Goal: Find specific page/section: Find specific page/section

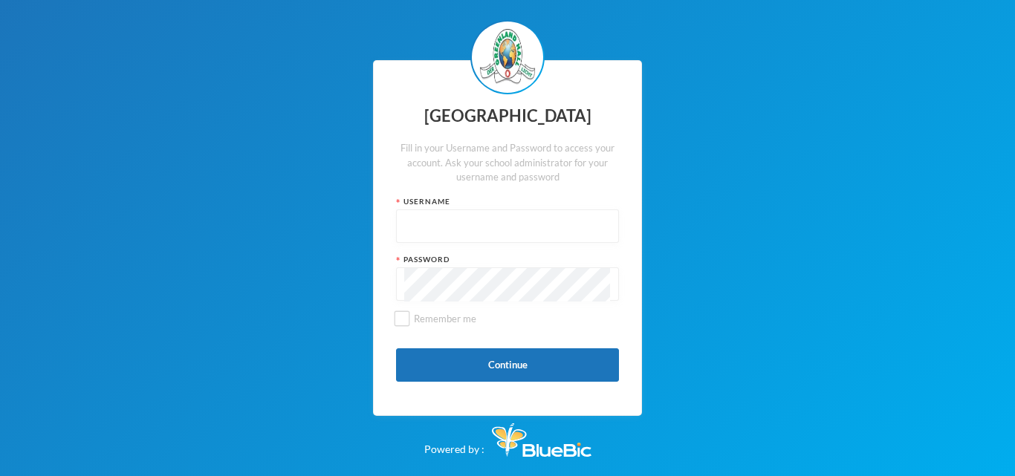
click at [419, 224] on input "text" at bounding box center [507, 226] width 207 height 33
type input "glh25cs25"
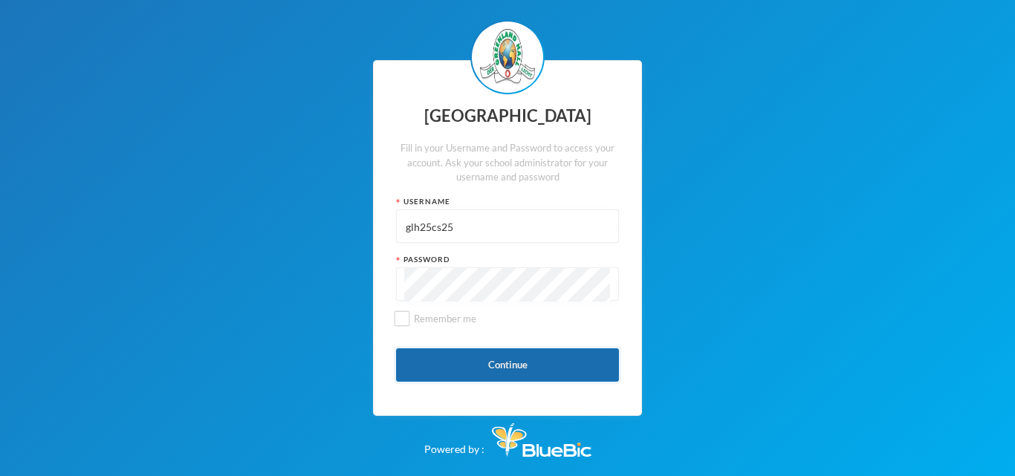
click at [498, 363] on button "Continue" at bounding box center [507, 365] width 223 height 33
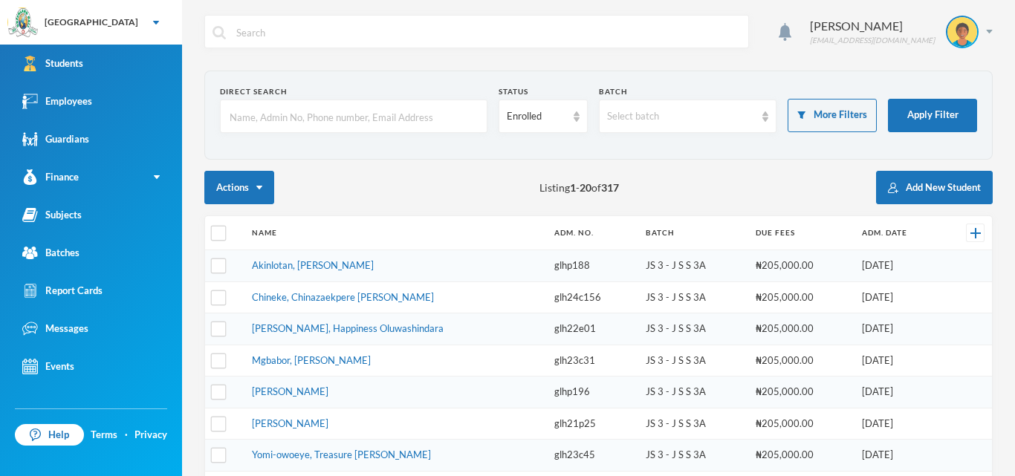
checkbox input "false"
click at [121, 93] on link "Employees" at bounding box center [91, 102] width 182 height 38
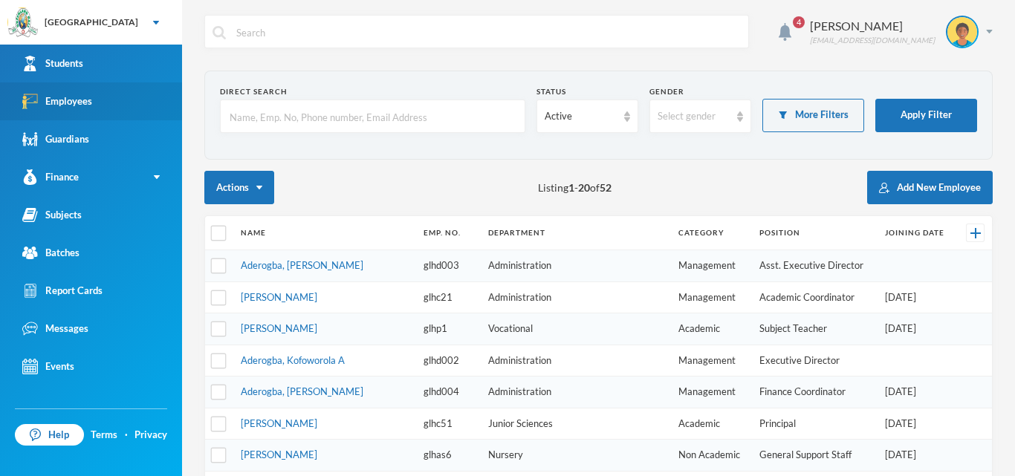
checkbox input "false"
click at [468, 120] on input "text" at bounding box center [372, 116] width 289 height 33
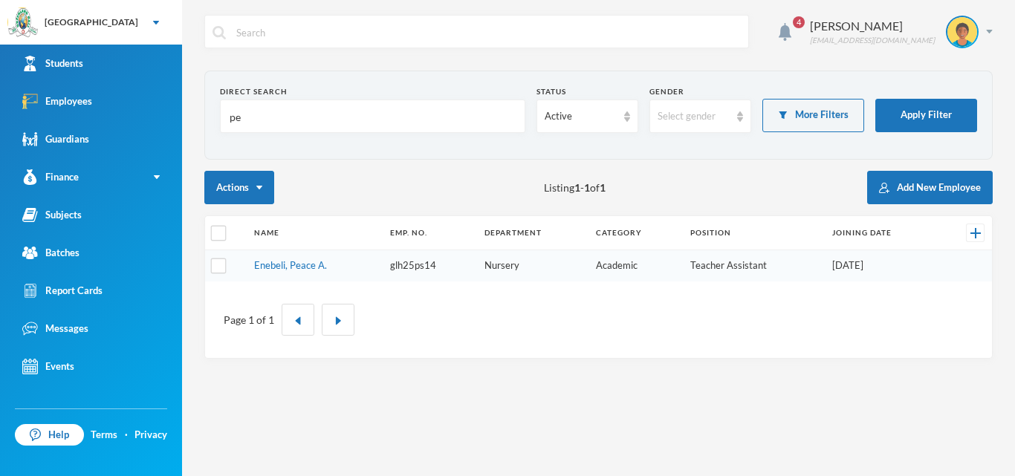
type input "p"
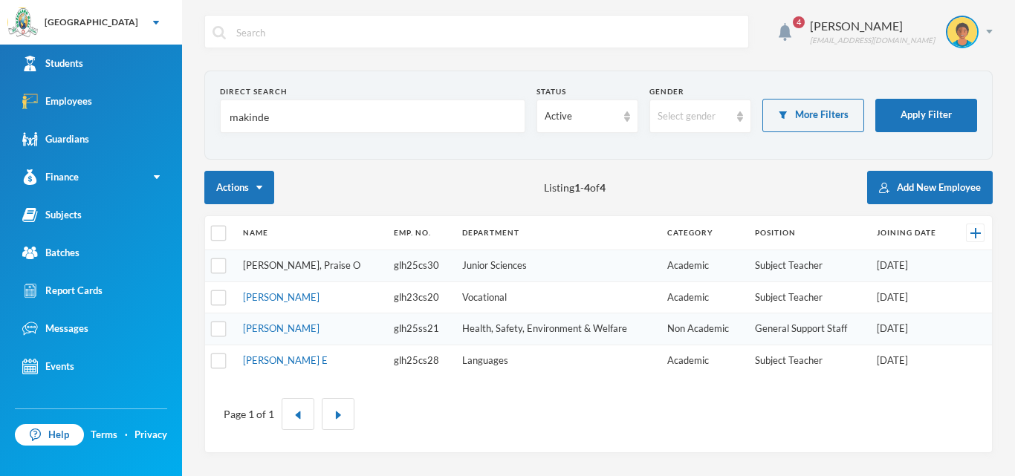
type input "makinde"
click at [314, 264] on link "[PERSON_NAME], Praise O" at bounding box center [301, 265] width 117 height 12
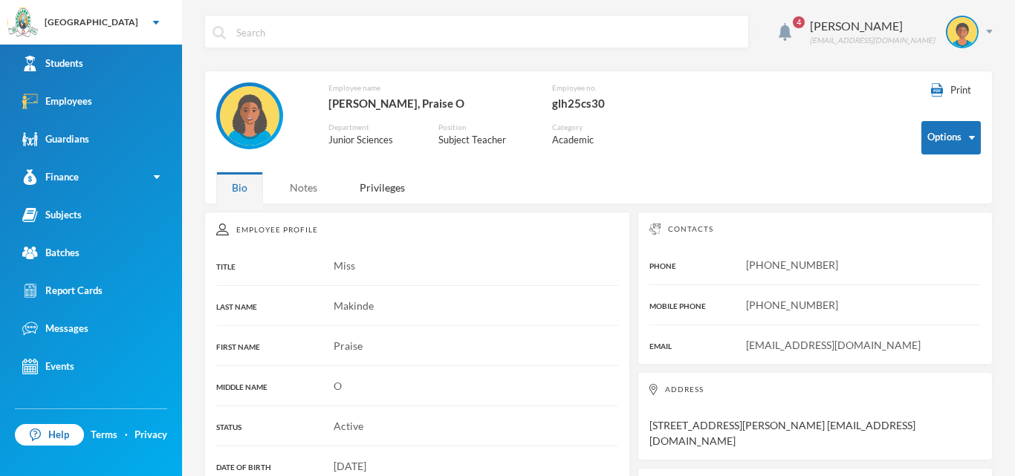
click at [305, 184] on div "Notes" at bounding box center [303, 188] width 59 height 32
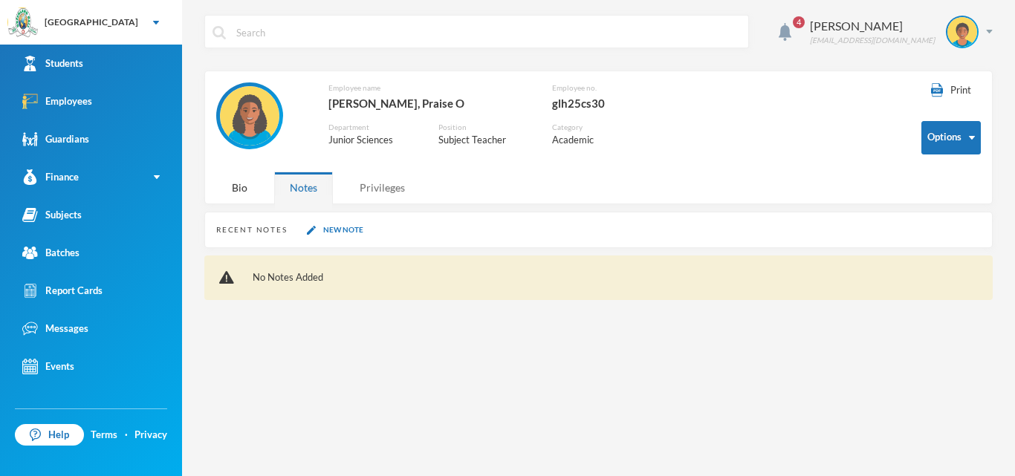
click at [369, 188] on div "Privileges" at bounding box center [382, 188] width 77 height 32
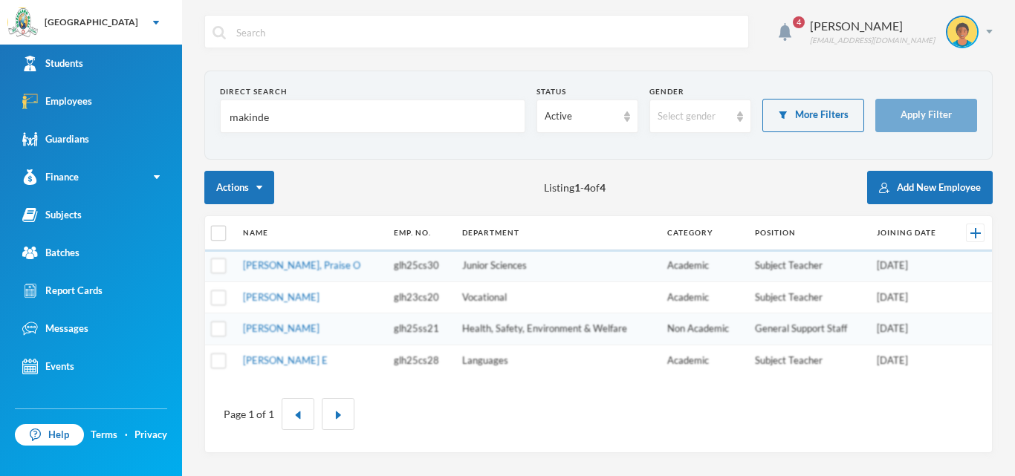
click at [321, 110] on input "makinde" at bounding box center [372, 116] width 289 height 33
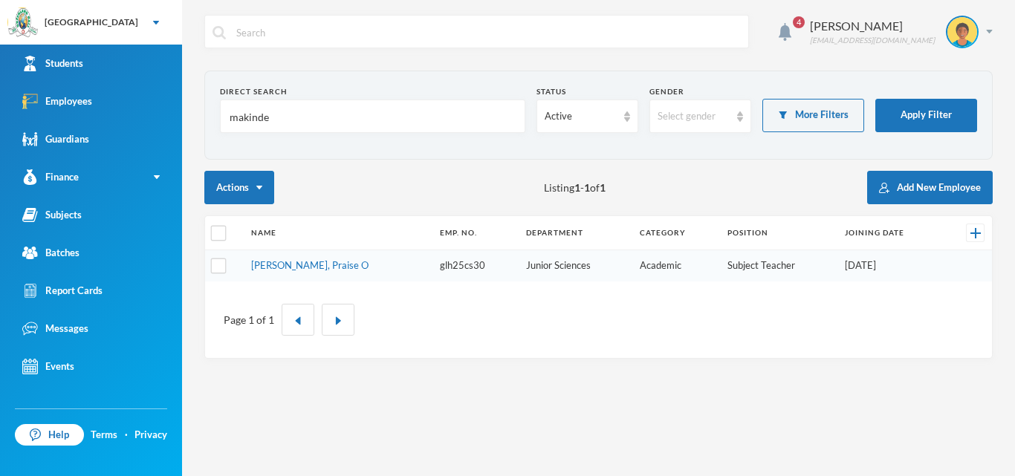
click at [288, 124] on input "makinde" at bounding box center [372, 116] width 289 height 33
type input "m"
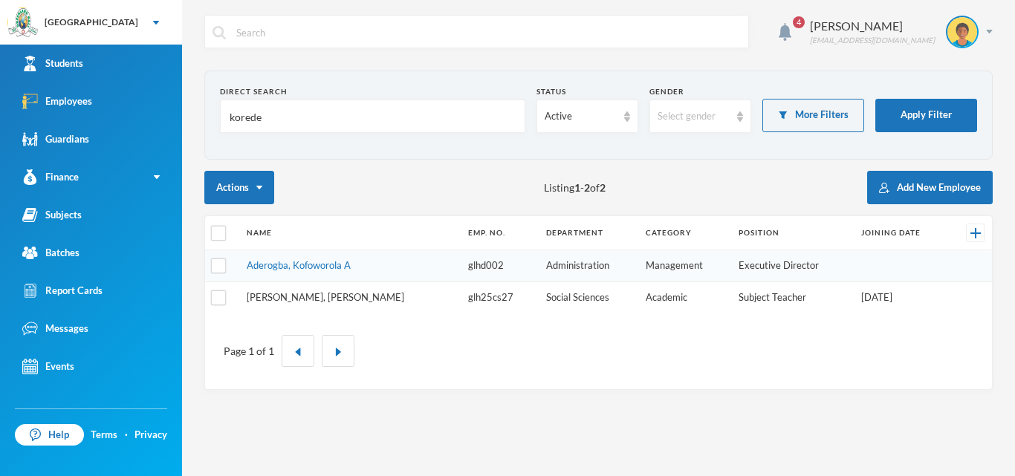
type input "korede"
click at [320, 295] on link "[PERSON_NAME], [PERSON_NAME]" at bounding box center [326, 297] width 158 height 12
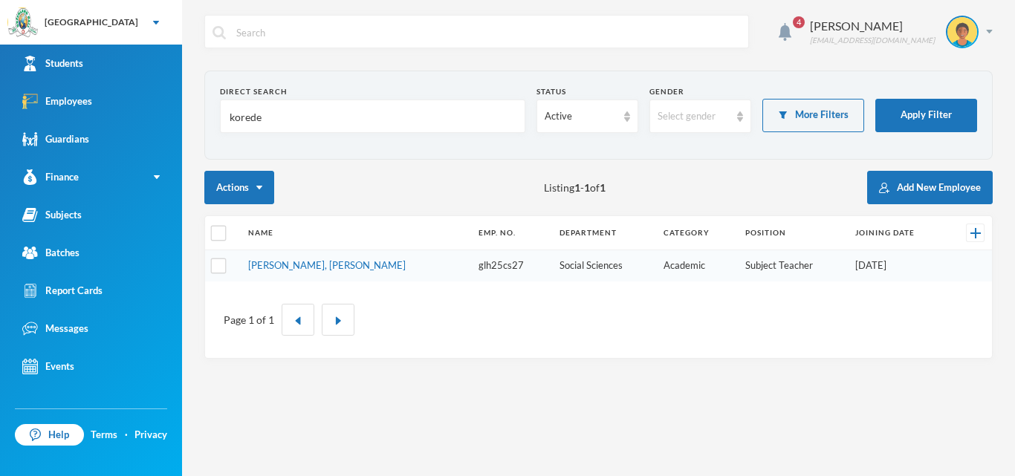
click at [358, 122] on input "korede" at bounding box center [372, 116] width 289 height 33
type input "k"
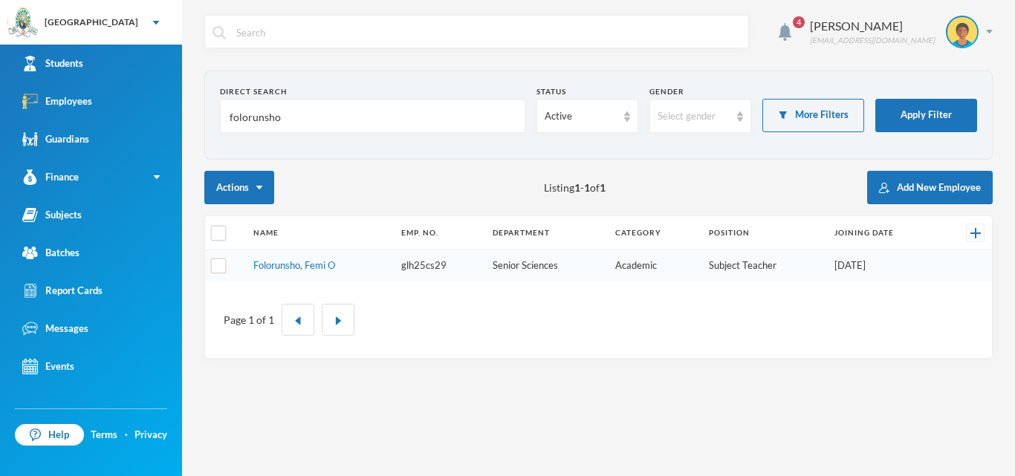
type input "folorunsho"
click at [415, 271] on td "glh25cs29" at bounding box center [440, 265] width 92 height 31
click at [308, 265] on link "Folorunsho, Femi O" at bounding box center [294, 265] width 82 height 12
